Goal: Check status: Check status

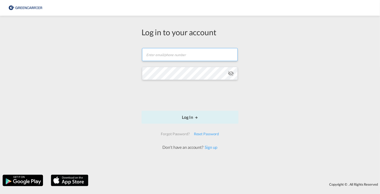
click at [161, 51] on input "text" at bounding box center [190, 54] width 96 height 13
type input "[EMAIL_ADDRESS][DOMAIN_NAME]"
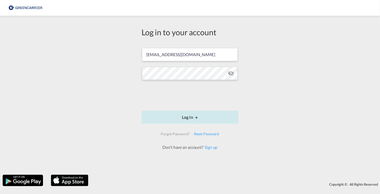
click at [185, 115] on button "Log In" at bounding box center [190, 117] width 97 height 13
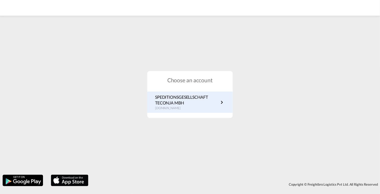
click at [191, 100] on p "SPEDITIONSGESELLSCHAFT TECONJA MBH" at bounding box center [187, 100] width 64 height 12
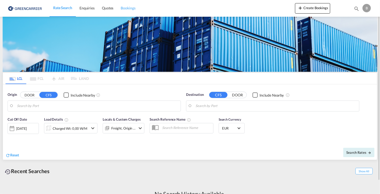
click at [128, 7] on span "Bookings" at bounding box center [128, 8] width 15 height 4
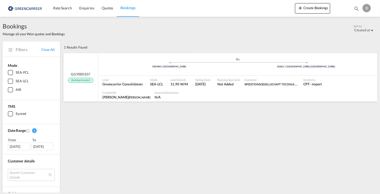
click at [181, 88] on div at bounding box center [278, 94] width 195 height 13
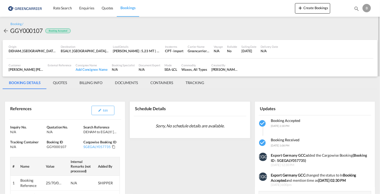
click at [133, 82] on md-tab-item "DOCUMENTS" at bounding box center [126, 82] width 35 height 13
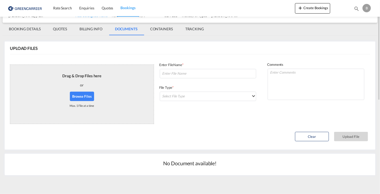
scroll to position [2, 0]
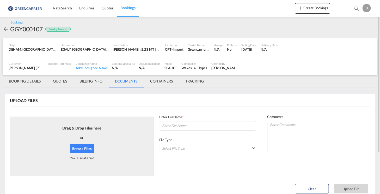
click at [32, 80] on md-tab-item "BOOKING DETAILS" at bounding box center [25, 81] width 44 height 13
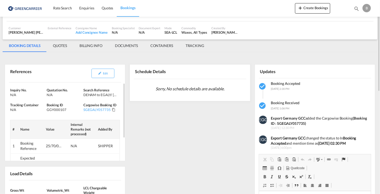
scroll to position [0, 0]
